Goal: Information Seeking & Learning: Learn about a topic

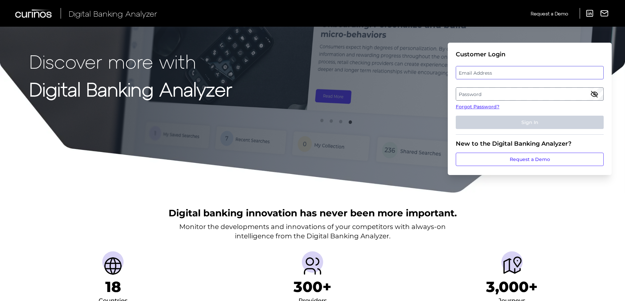
type input "[EMAIL_ADDRESS][DOMAIN_NAME]"
click at [532, 128] on button "Sign In" at bounding box center [530, 122] width 148 height 13
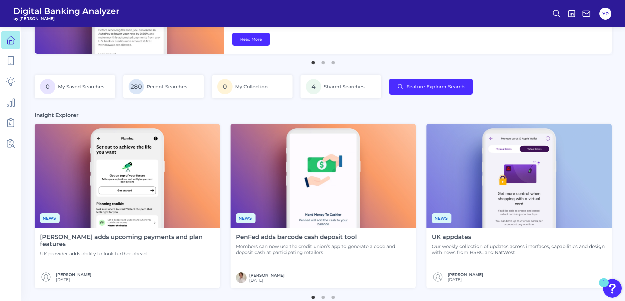
scroll to position [100, 0]
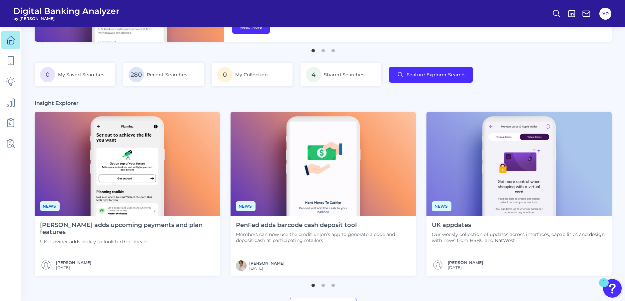
click at [152, 227] on h4 "[PERSON_NAME] adds upcoming payments and plan features" at bounding box center [127, 228] width 174 height 14
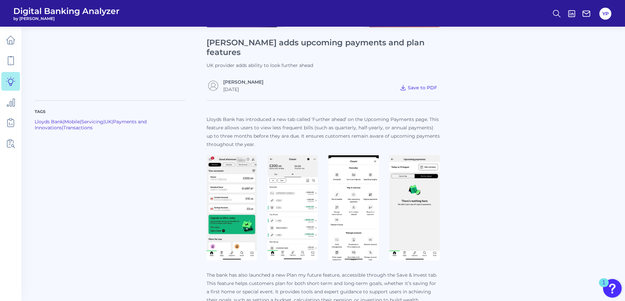
scroll to position [133, 0]
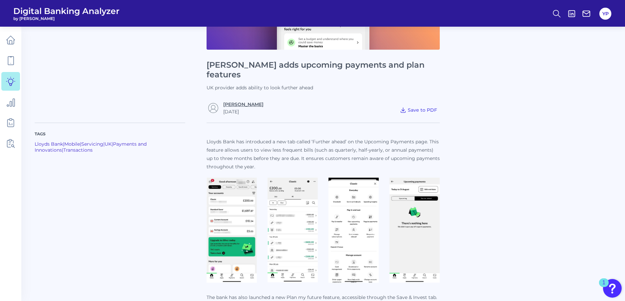
click at [251, 101] on link "[PERSON_NAME]" at bounding box center [243, 104] width 40 height 6
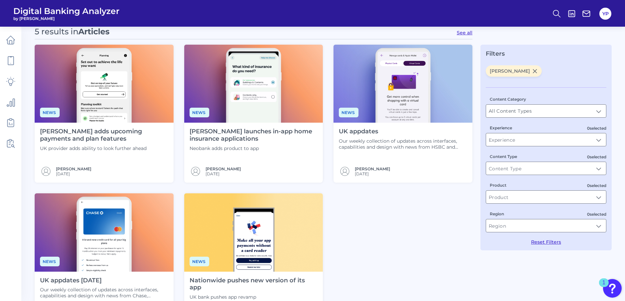
scroll to position [33, 0]
